Goal: Complete application form

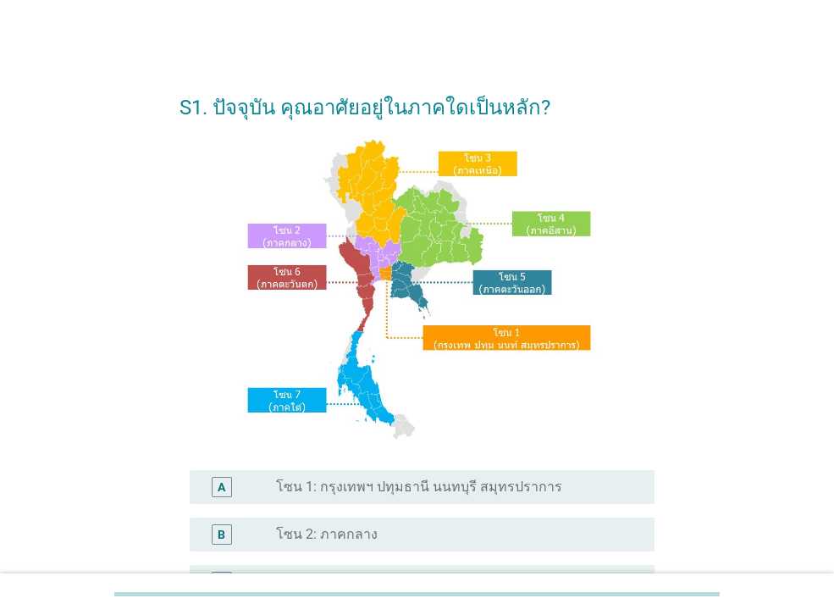
click at [466, 481] on label "โซน 1: กรุงเทพฯ ปทุมธานี นนทบุรี สมุทรปราการ" at bounding box center [419, 487] width 286 height 17
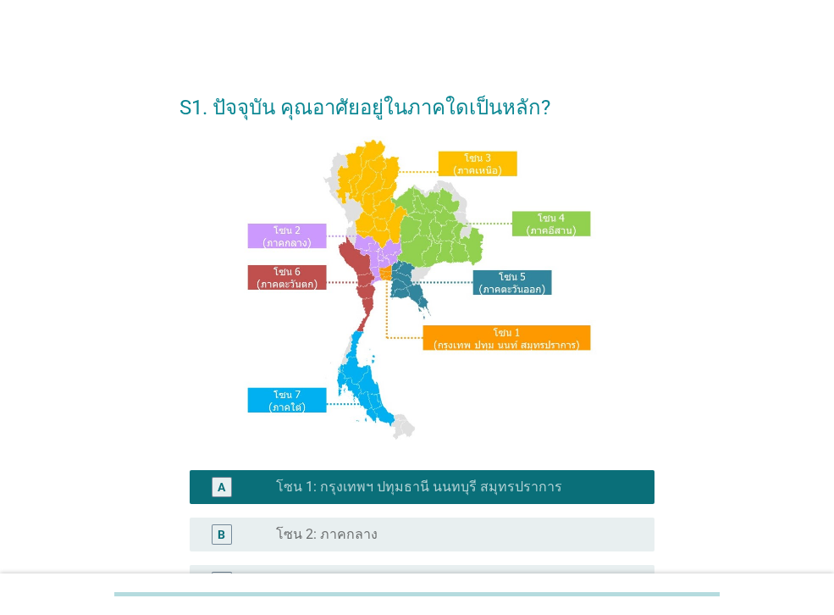
scroll to position [339, 0]
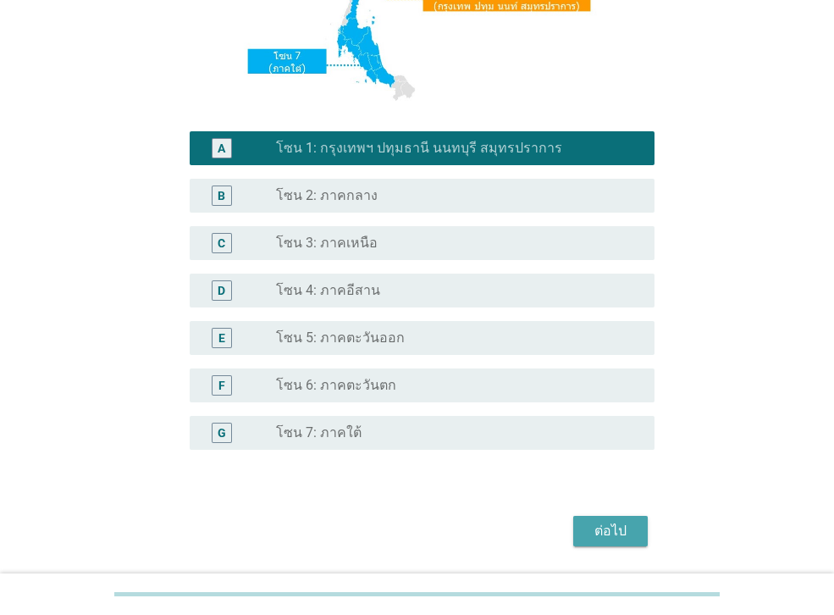
click at [604, 531] on div "ต่อไป" at bounding box center [610, 531] width 47 height 20
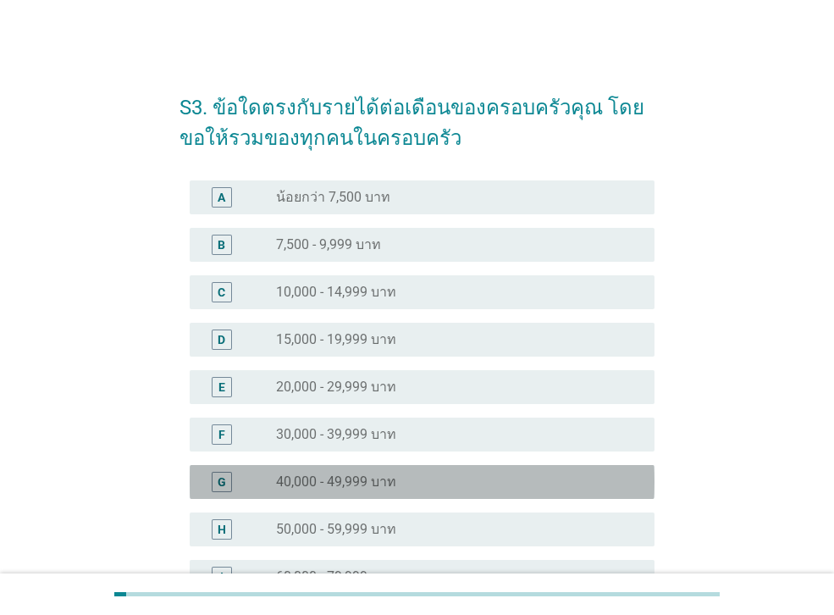
click at [378, 483] on label "40,000 - 49,999 บาท" at bounding box center [336, 482] width 120 height 17
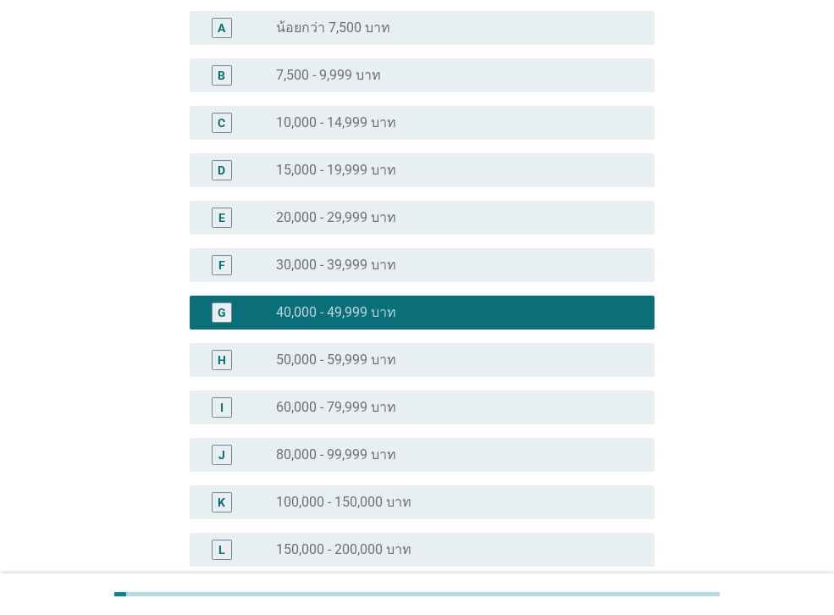
scroll to position [339, 0]
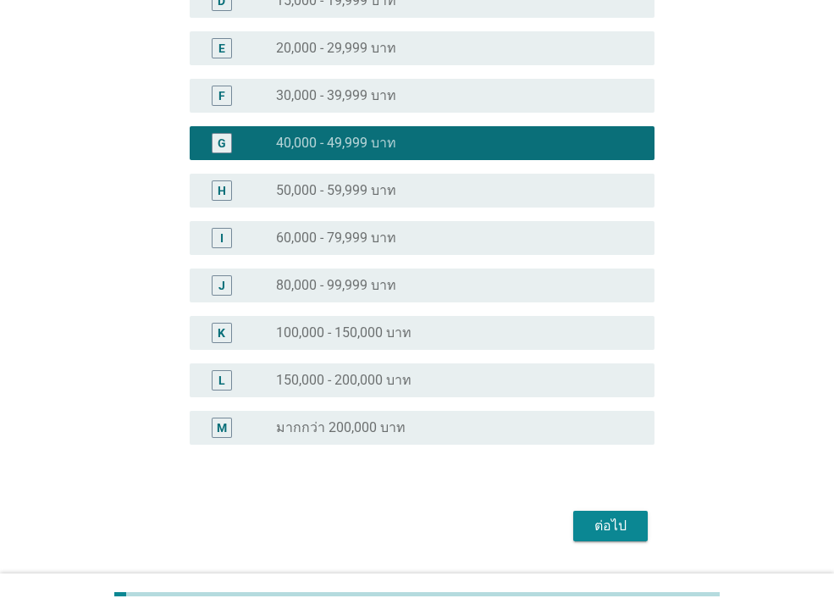
click at [625, 533] on div "ต่อไป" at bounding box center [610, 526] width 47 height 20
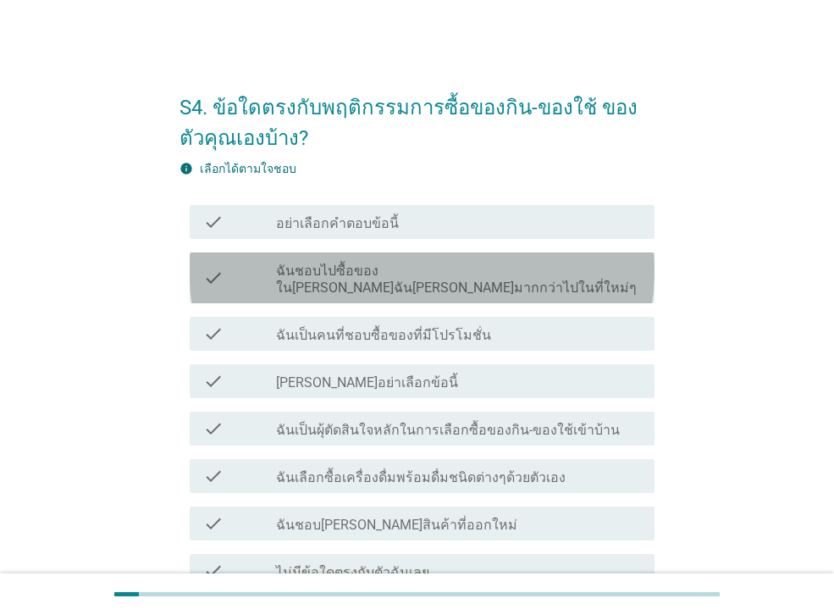
click at [396, 267] on label "ฉันชอบไปซื้อของใน[PERSON_NAME]ฉัน[PERSON_NAME]มากกว่าไปในที่ใหม่ๆ" at bounding box center [458, 280] width 365 height 34
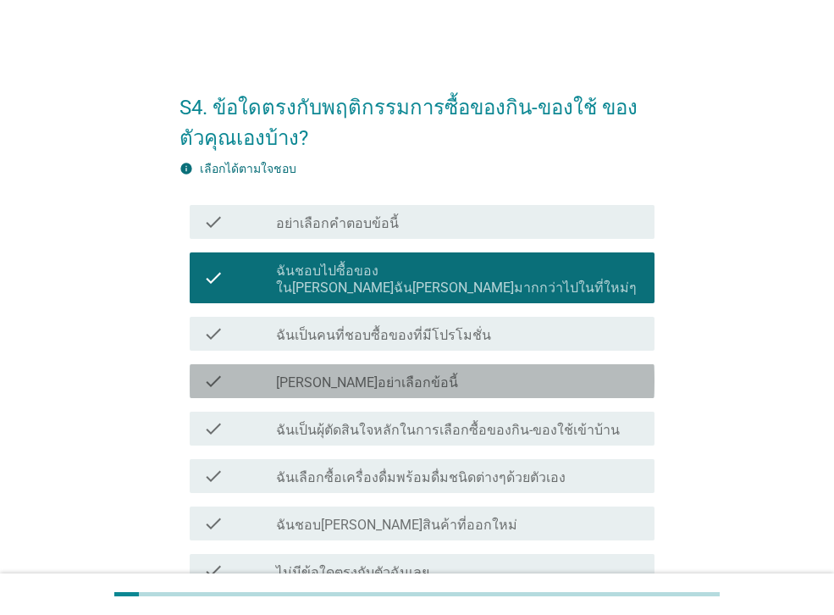
click at [372, 374] on label "[PERSON_NAME]อย่าเลือกข้อนี้" at bounding box center [367, 382] width 182 height 17
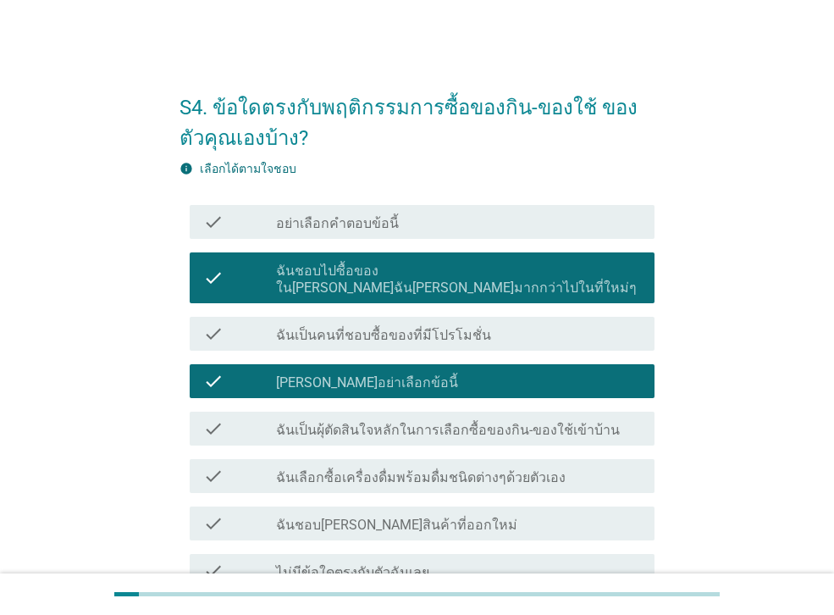
scroll to position [153, 0]
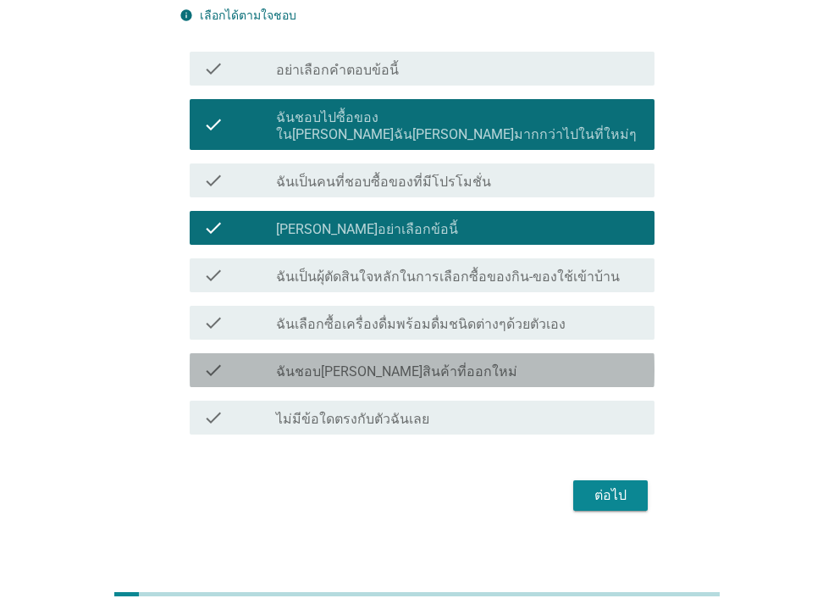
click at [391, 363] on label "ฉันชอบ[PERSON_NAME]สินค้าที่ออกใหม่" at bounding box center [396, 371] width 241 height 17
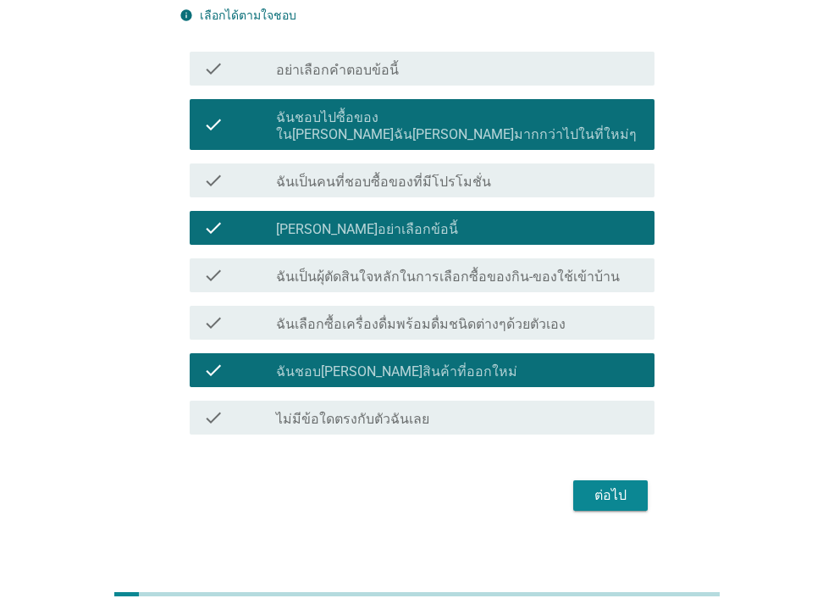
click at [623, 485] on div "ต่อไป" at bounding box center [610, 495] width 47 height 20
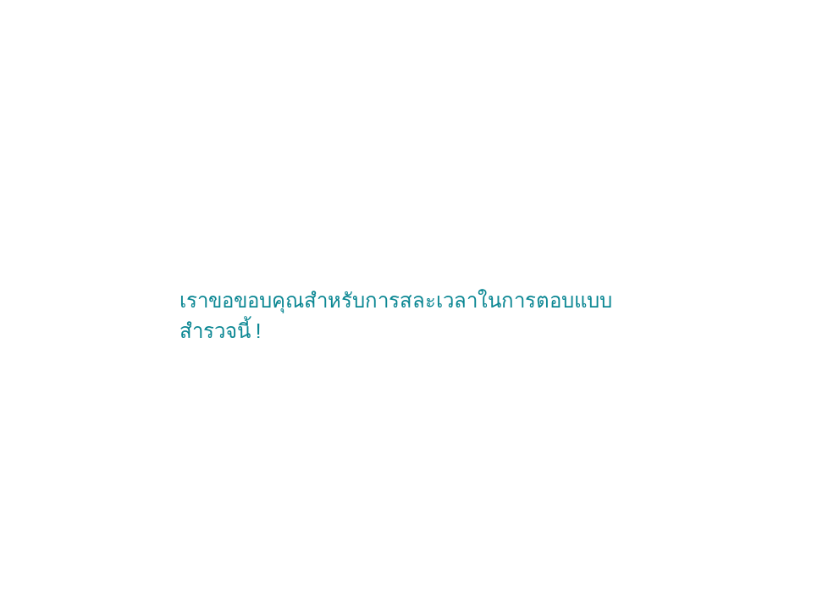
scroll to position [0, 0]
